Goal: Navigation & Orientation: Find specific page/section

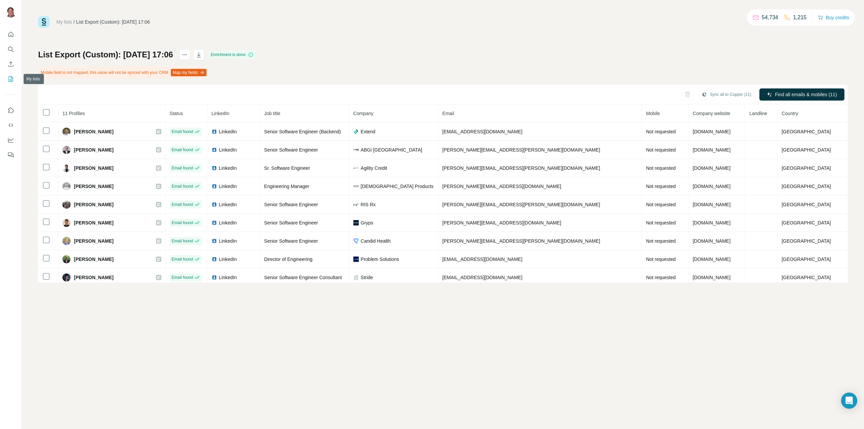
click at [7, 80] on button "My lists" at bounding box center [10, 79] width 11 height 12
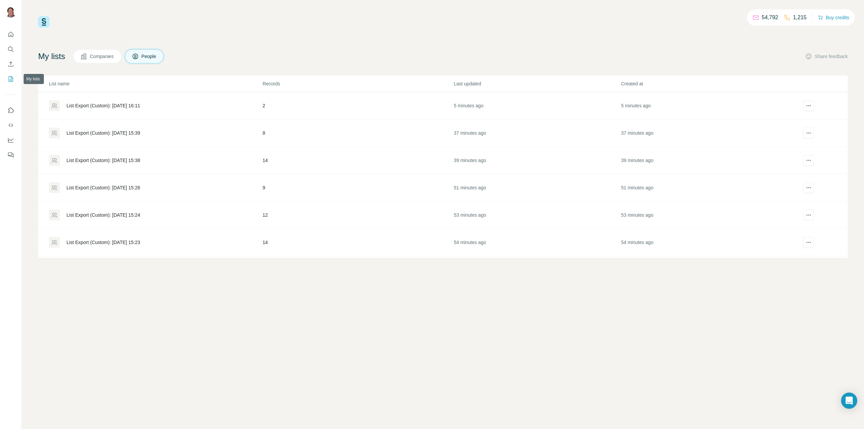
click at [8, 79] on icon "My lists" at bounding box center [10, 79] width 7 height 7
